Goal: Task Accomplishment & Management: Use online tool/utility

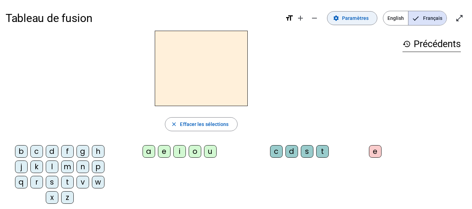
click at [359, 24] on span at bounding box center [352, 18] width 50 height 17
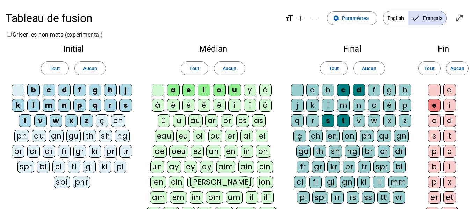
click at [329, 104] on div "l" at bounding box center [328, 105] width 13 height 13
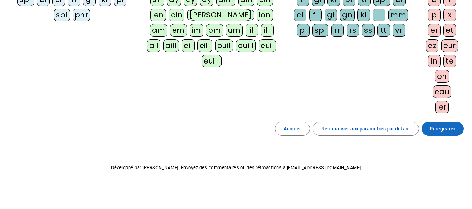
click at [443, 133] on span "Enregistrer" at bounding box center [442, 129] width 25 height 8
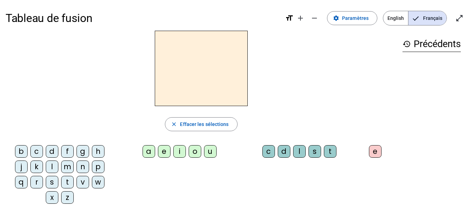
click at [37, 150] on div "c" at bounding box center [36, 151] width 13 height 13
click at [158, 150] on div "e" at bounding box center [164, 151] width 13 height 13
click at [54, 180] on div "s" at bounding box center [52, 182] width 13 height 13
click at [54, 165] on div "l" at bounding box center [52, 167] width 13 height 13
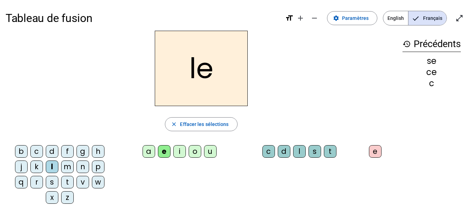
click at [54, 152] on div "d" at bounding box center [52, 151] width 13 height 13
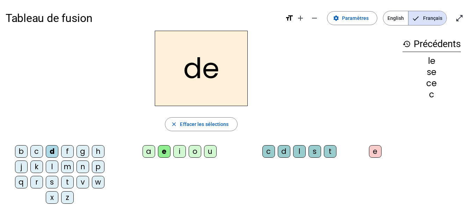
click at [207, 154] on div "u" at bounding box center [210, 151] width 13 height 13
click at [52, 169] on div "l" at bounding box center [52, 167] width 13 height 13
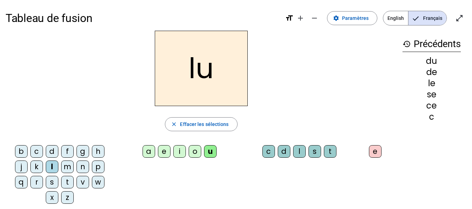
click at [84, 180] on div "v" at bounding box center [82, 182] width 13 height 13
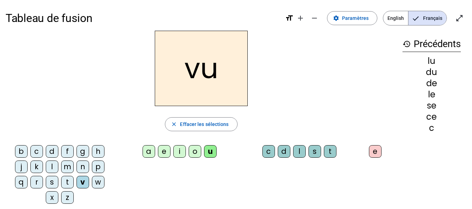
click at [49, 182] on div "s" at bounding box center [52, 182] width 13 height 13
click at [265, 151] on div "c" at bounding box center [268, 151] width 13 height 13
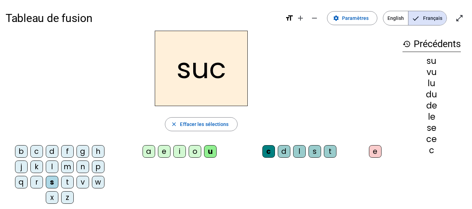
click at [162, 153] on div "e" at bounding box center [164, 151] width 13 height 13
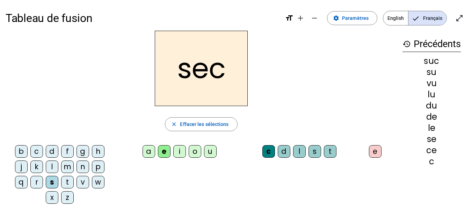
click at [144, 151] on div "a" at bounding box center [148, 151] width 13 height 13
click at [56, 166] on div "l" at bounding box center [52, 167] width 13 height 13
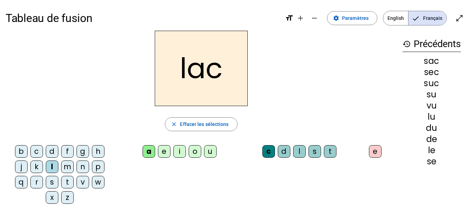
click at [22, 154] on div "b" at bounding box center [21, 151] width 13 height 13
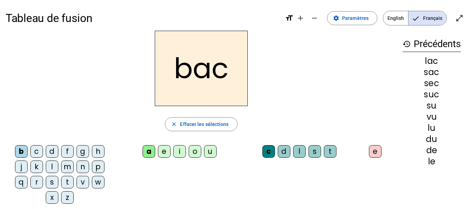
click at [67, 184] on div "t" at bounding box center [67, 182] width 13 height 13
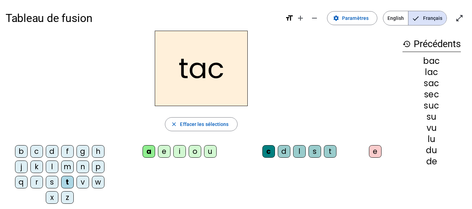
click at [195, 154] on div "o" at bounding box center [195, 151] width 13 height 13
click at [39, 184] on div "r" at bounding box center [36, 182] width 13 height 13
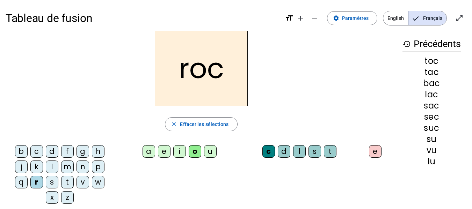
click at [50, 182] on div "s" at bounding box center [52, 182] width 13 height 13
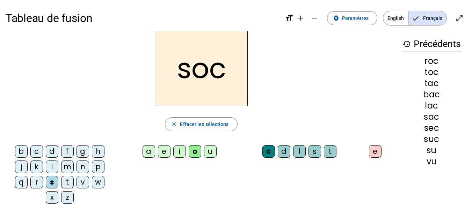
click at [298, 155] on div "l" at bounding box center [299, 151] width 13 height 13
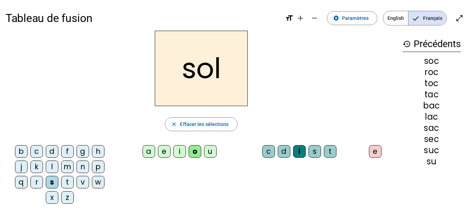
click at [23, 152] on div "b" at bounding box center [21, 151] width 13 height 13
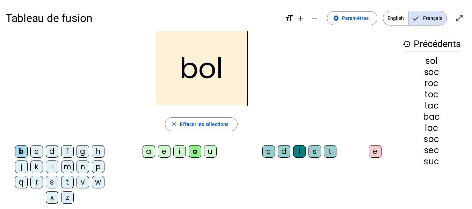
drag, startPoint x: 439, startPoint y: 164, endPoint x: 414, endPoint y: 159, distance: 25.4
click at [414, 159] on div "suc" at bounding box center [431, 161] width 58 height 8
drag, startPoint x: 441, startPoint y: 153, endPoint x: 421, endPoint y: 153, distance: 19.6
click at [421, 153] on div "sec" at bounding box center [431, 150] width 58 height 8
drag, startPoint x: 442, startPoint y: 140, endPoint x: 413, endPoint y: 137, distance: 29.5
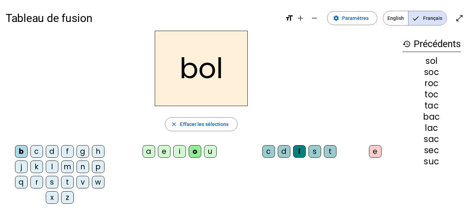
click at [413, 137] on div "sac" at bounding box center [431, 139] width 58 height 8
drag, startPoint x: 442, startPoint y: 130, endPoint x: 410, endPoint y: 132, distance: 32.5
click at [410, 132] on div "lac" at bounding box center [431, 128] width 58 height 8
drag, startPoint x: 441, startPoint y: 116, endPoint x: 413, endPoint y: 116, distance: 28.3
click at [413, 116] on div "bac" at bounding box center [431, 117] width 58 height 8
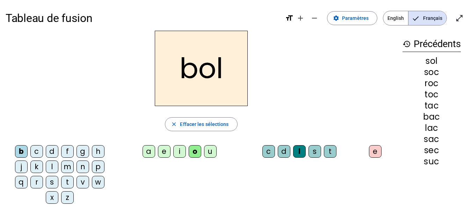
drag, startPoint x: 437, startPoint y: 108, endPoint x: 417, endPoint y: 108, distance: 19.9
click at [417, 108] on div "tac" at bounding box center [431, 106] width 58 height 8
drag, startPoint x: 439, startPoint y: 97, endPoint x: 408, endPoint y: 101, distance: 31.0
click at [408, 101] on div "sol soc roc toc tac bac lac sac sec suc" at bounding box center [431, 111] width 58 height 109
drag, startPoint x: 438, startPoint y: 85, endPoint x: 415, endPoint y: 82, distance: 23.7
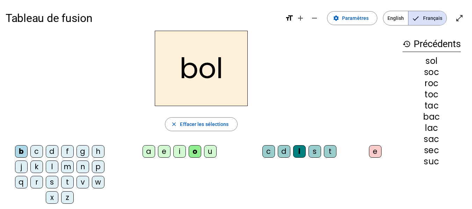
click at [415, 82] on div "roc" at bounding box center [431, 83] width 58 height 8
drag, startPoint x: 440, startPoint y: 76, endPoint x: 413, endPoint y: 72, distance: 27.2
click at [413, 72] on div "soc" at bounding box center [431, 72] width 58 height 8
drag, startPoint x: 439, startPoint y: 62, endPoint x: 408, endPoint y: 59, distance: 30.5
click at [408, 59] on div "sol" at bounding box center [431, 61] width 58 height 8
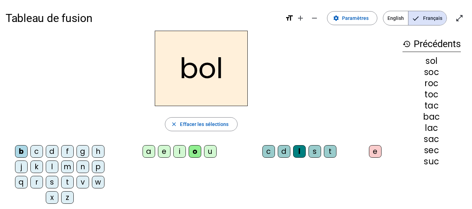
click at [443, 84] on div "roc" at bounding box center [431, 83] width 58 height 8
drag, startPoint x: 439, startPoint y: 164, endPoint x: 405, endPoint y: 163, distance: 33.9
click at [405, 163] on div "suc" at bounding box center [431, 161] width 58 height 8
drag, startPoint x: 442, startPoint y: 86, endPoint x: 404, endPoint y: 89, distance: 38.2
click at [404, 89] on div "sol soc roc toc tac bac lac sac sec suc" at bounding box center [431, 111] width 58 height 109
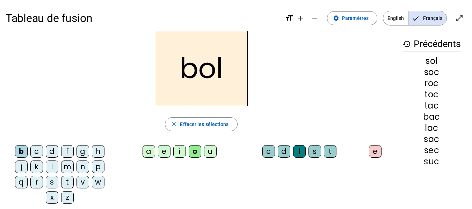
drag, startPoint x: 420, startPoint y: 71, endPoint x: 449, endPoint y: 75, distance: 29.6
click at [449, 75] on div "soc" at bounding box center [431, 72] width 58 height 8
drag, startPoint x: 453, startPoint y: 61, endPoint x: 403, endPoint y: 62, distance: 49.9
click at [403, 62] on div "sol" at bounding box center [431, 61] width 58 height 8
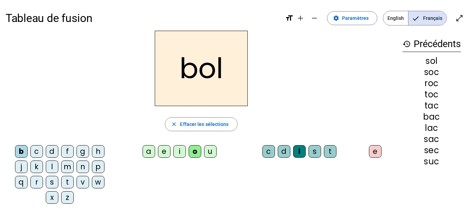
click at [436, 74] on div "soc" at bounding box center [431, 72] width 58 height 8
